Goal: Task Accomplishment & Management: Manage account settings

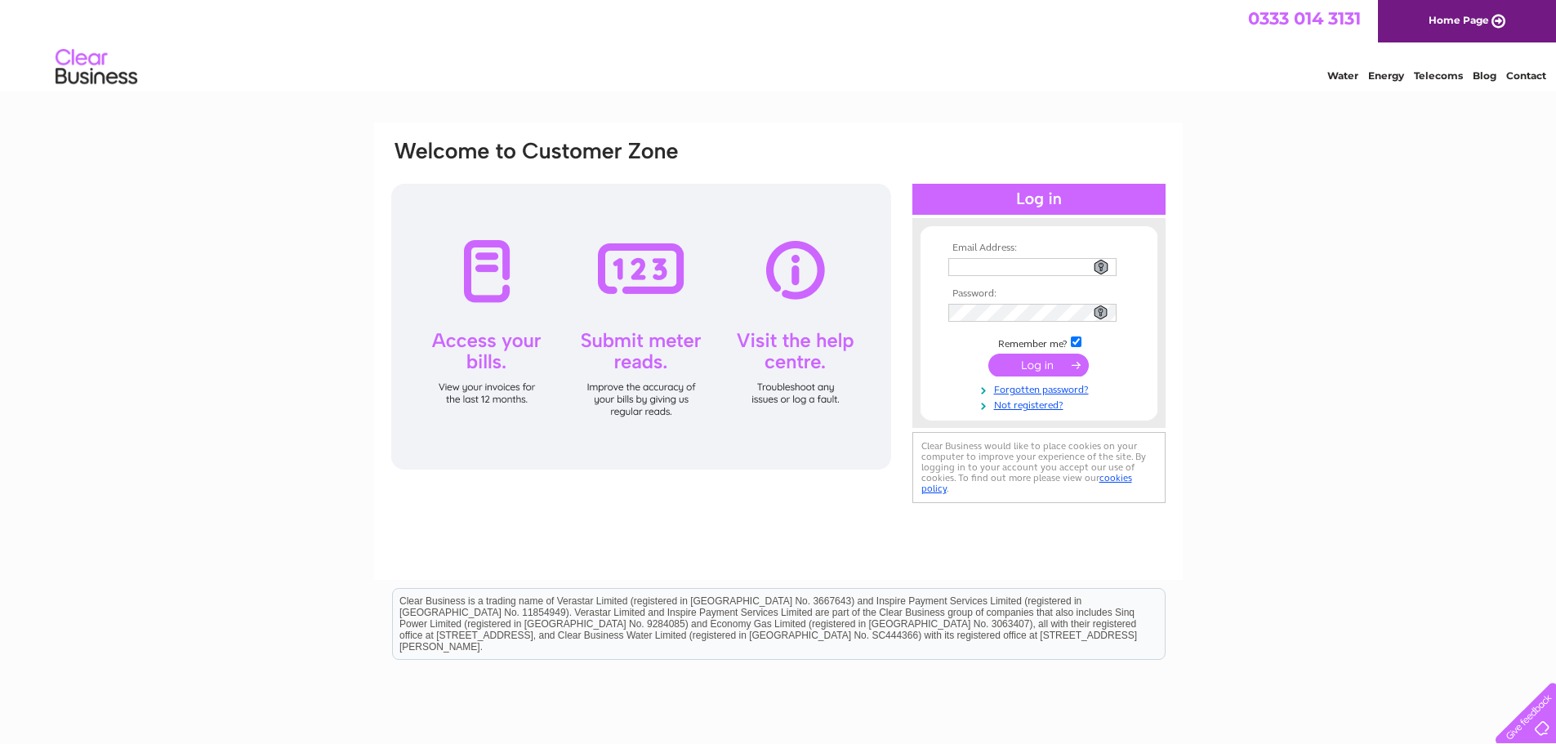
click at [981, 265] on input "text" at bounding box center [1032, 267] width 168 height 18
type input "[EMAIL_ADDRESS][DOMAIN_NAME]"
click at [1029, 366] on input "submit" at bounding box center [1038, 366] width 100 height 23
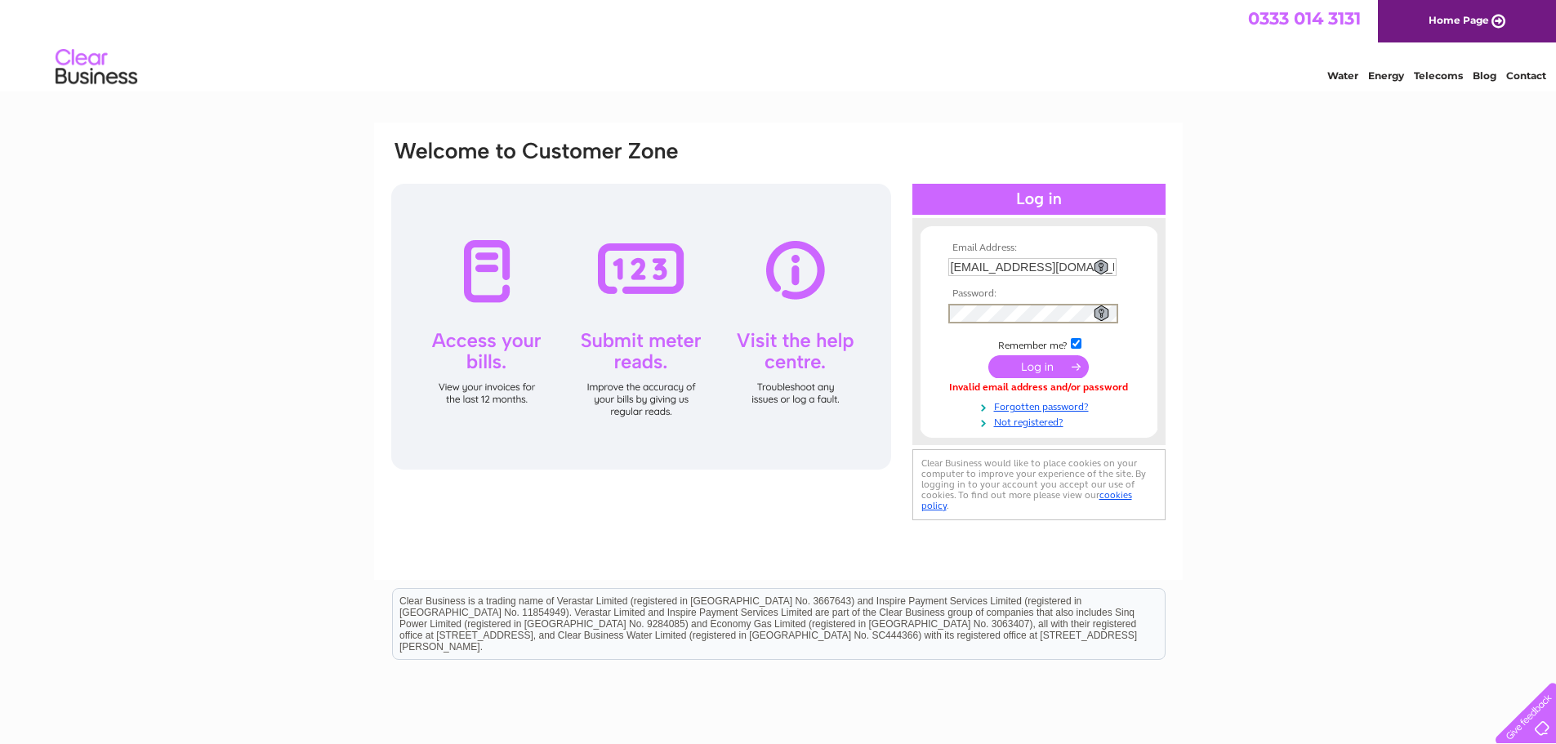
click at [1028, 364] on input "submit" at bounding box center [1038, 366] width 100 height 23
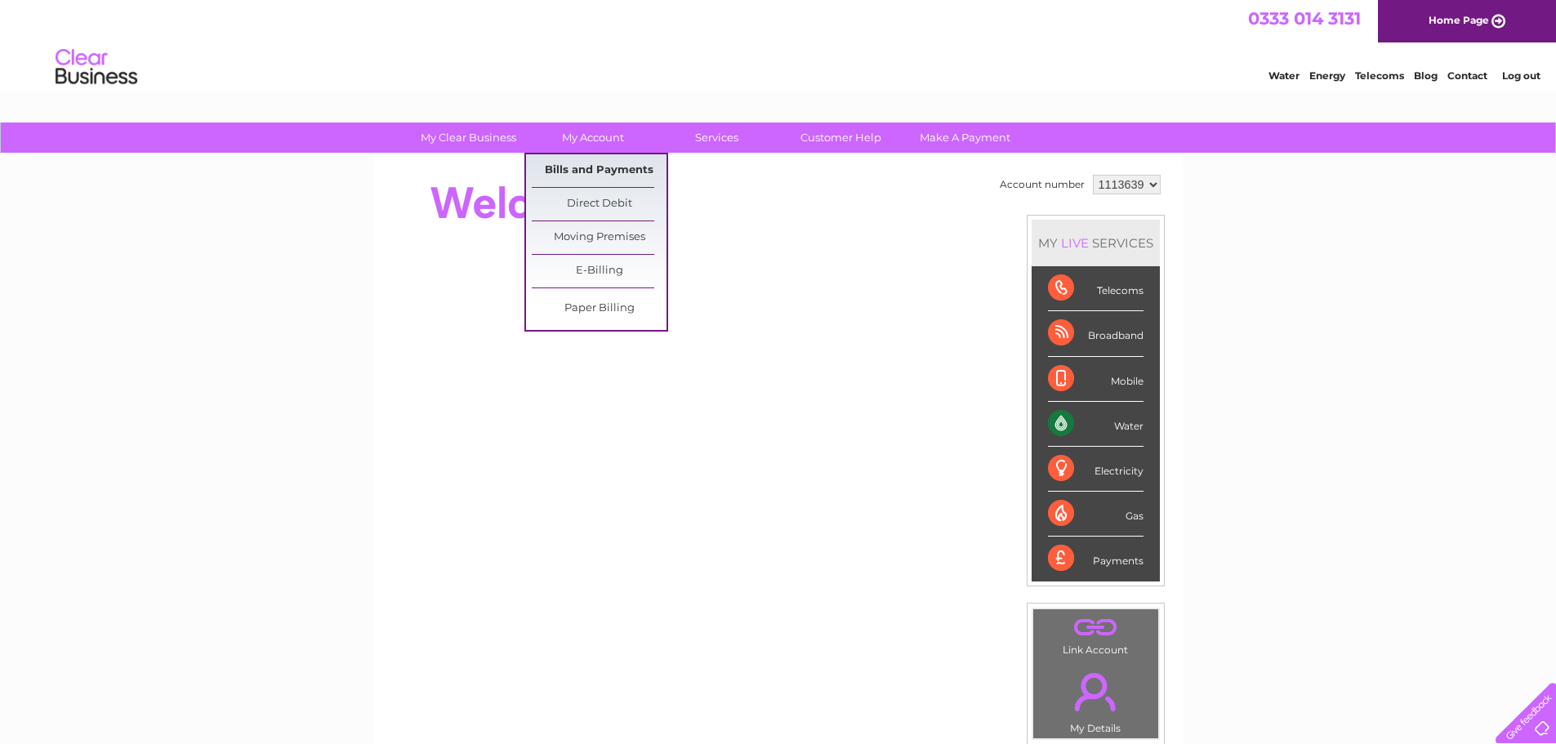
click at [579, 168] on link "Bills and Payments" at bounding box center [599, 170] width 135 height 33
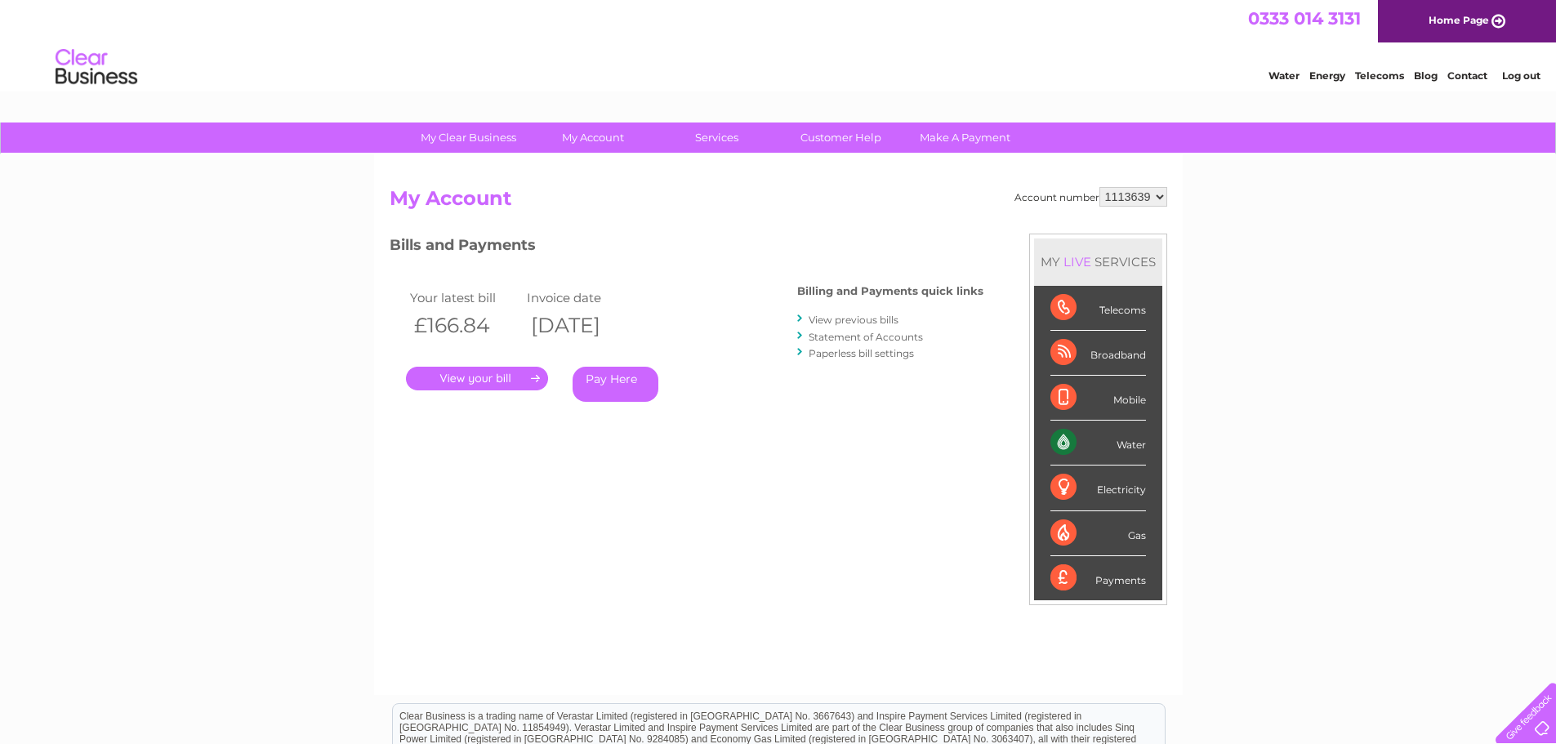
click at [477, 376] on link "." at bounding box center [477, 379] width 142 height 24
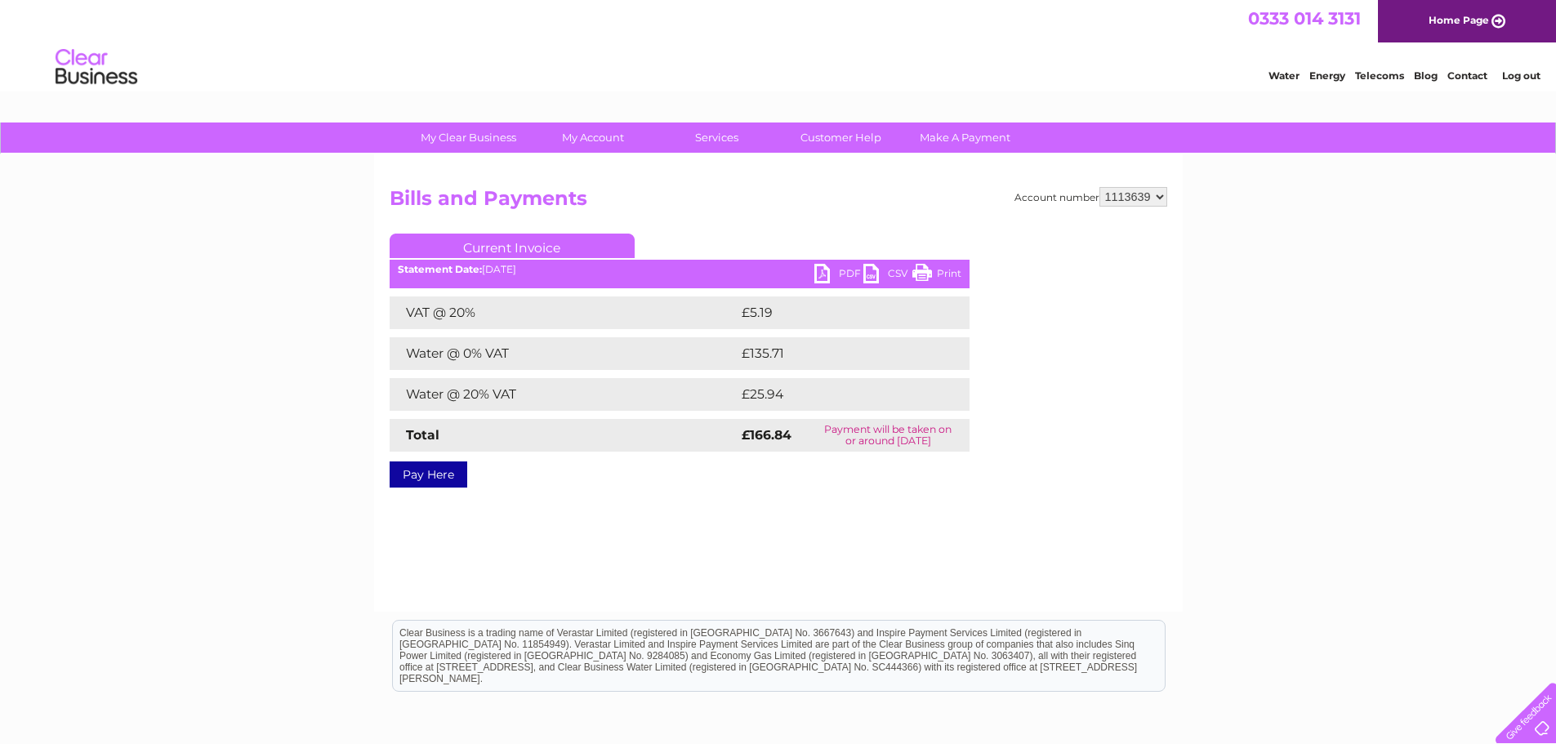
click at [820, 270] on link "PDF" at bounding box center [838, 276] width 49 height 24
